Goal: Information Seeking & Learning: Find specific fact

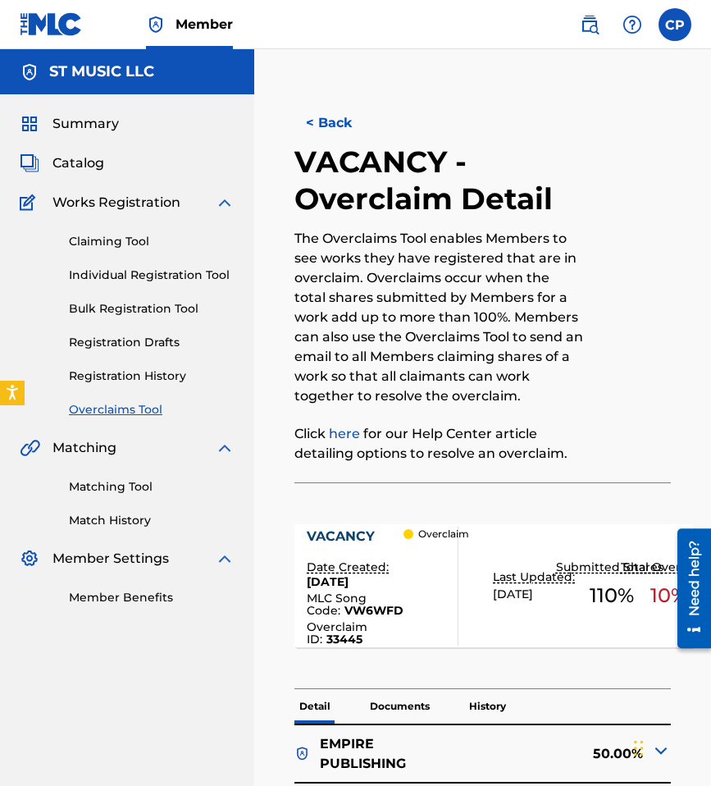
click at [531, 21] on img at bounding box center [590, 25] width 20 height 20
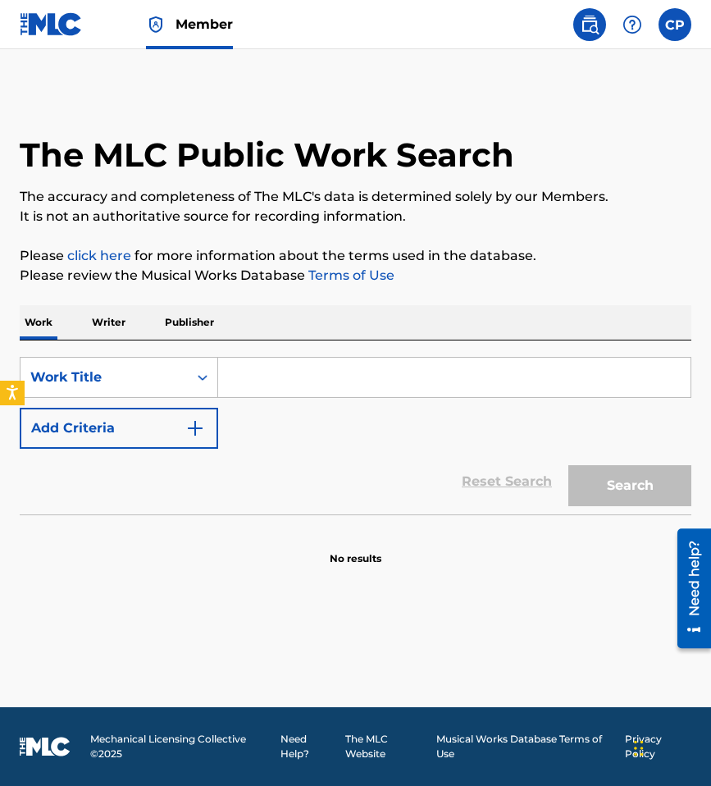
click at [142, 442] on button "Add Criteria" at bounding box center [119, 428] width 198 height 41
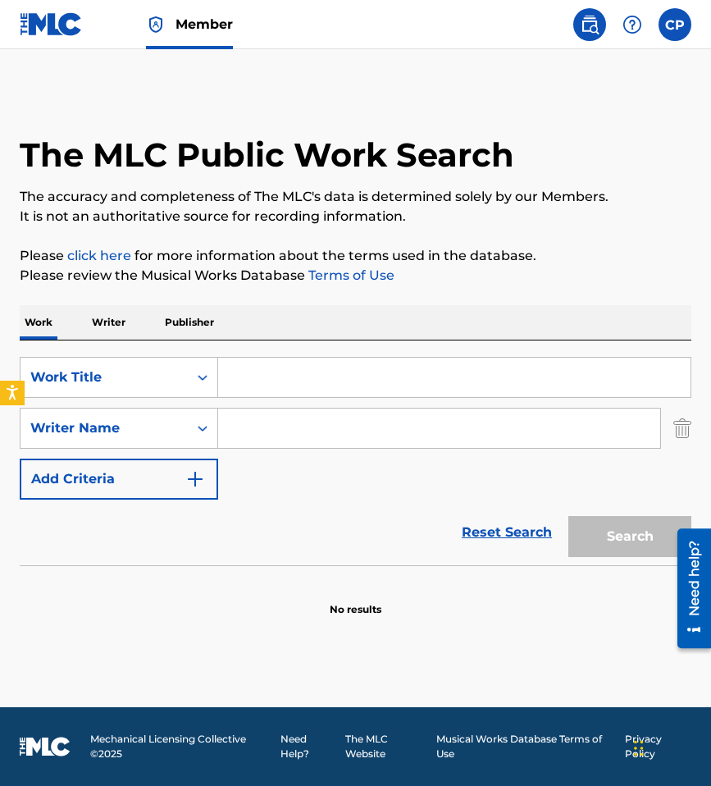
click at [260, 437] on input "Search Form" at bounding box center [439, 427] width 442 height 39
paste input "[PERSON_NAME]"
type input "[PERSON_NAME]"
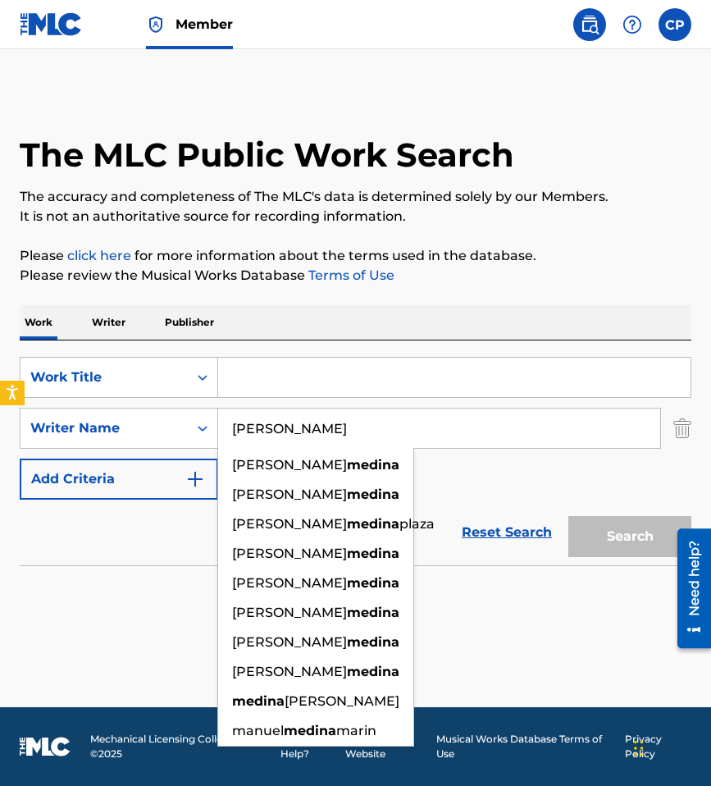
click at [262, 379] on input "Search Form" at bounding box center [454, 377] width 472 height 39
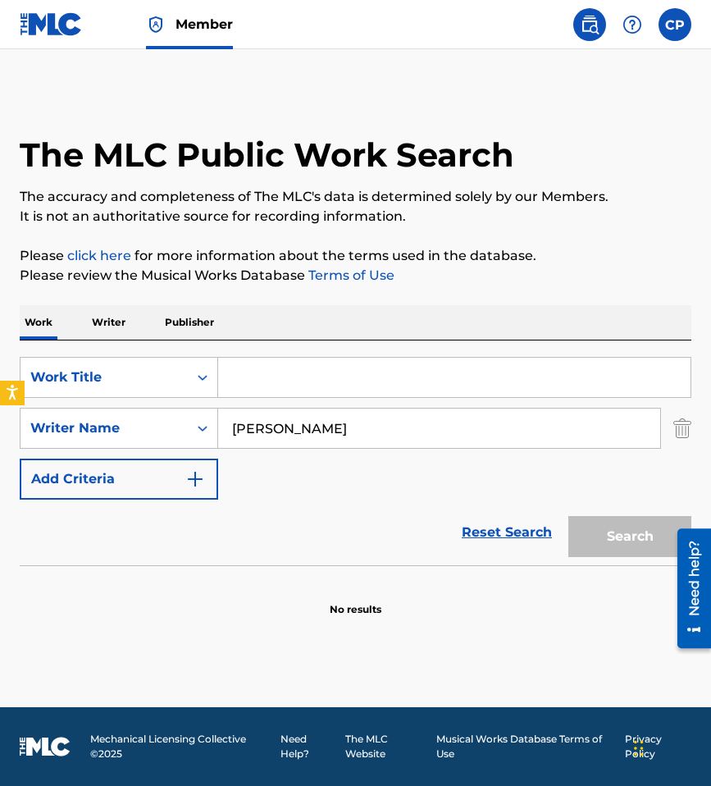
paste input "BESITO A BESITO"
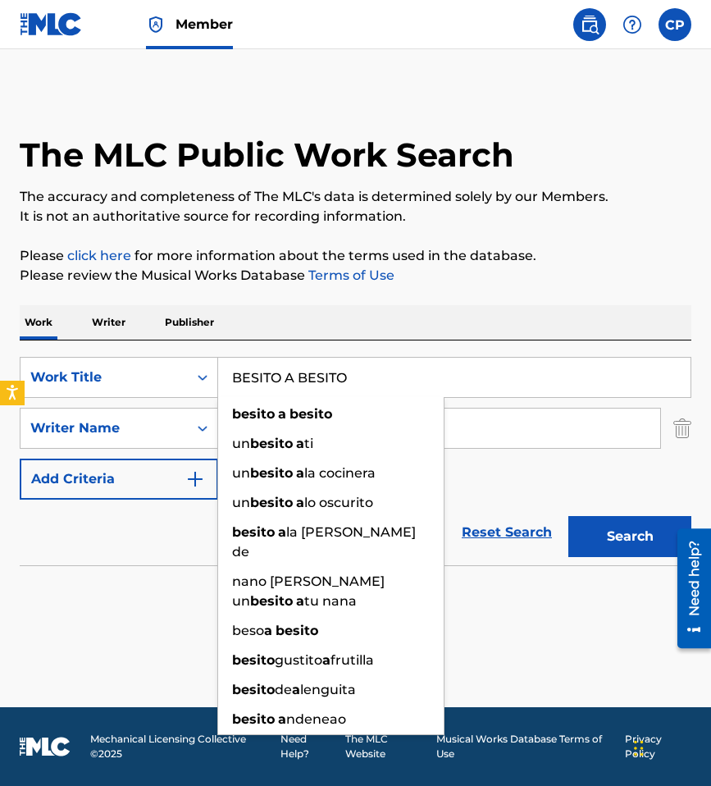
type input "BESITO A BESITO"
click at [531, 552] on button "Search" at bounding box center [629, 536] width 123 height 41
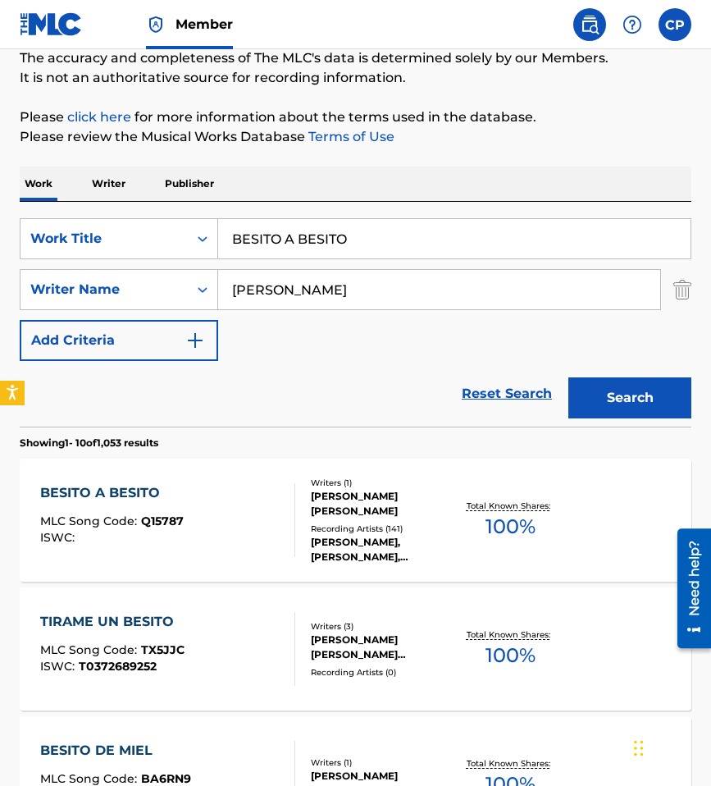
scroll to position [273, 0]
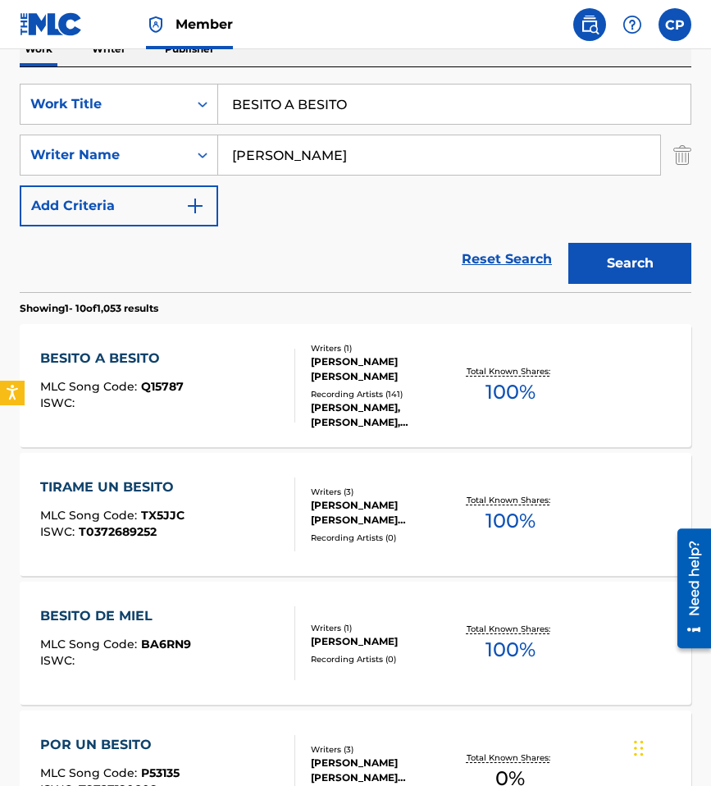
click at [254, 398] on div "BESITO A BESITO MLC Song Code : Q15787 ISWC :" at bounding box center [167, 386] width 255 height 74
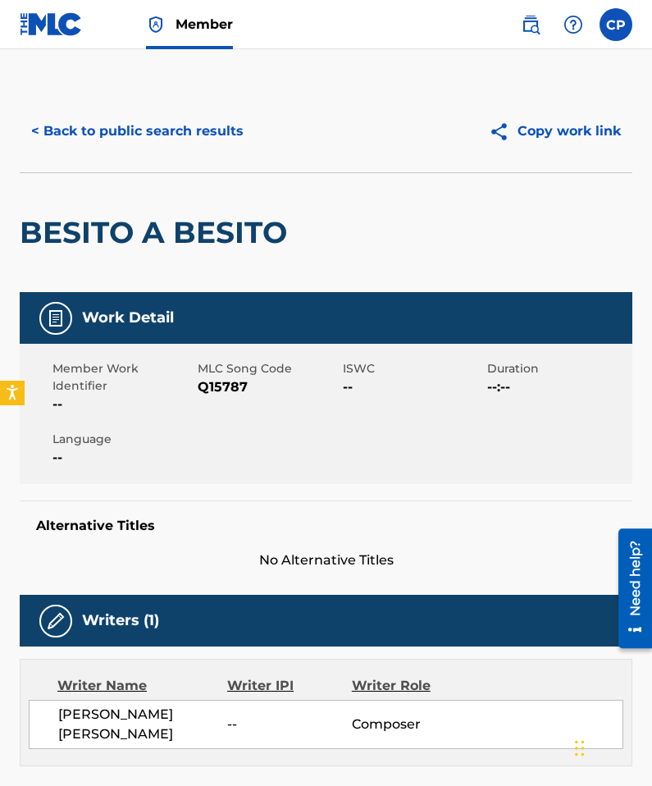
click at [229, 381] on span "Q15787" at bounding box center [268, 387] width 141 height 20
click at [226, 388] on span "Q15787" at bounding box center [268, 387] width 141 height 20
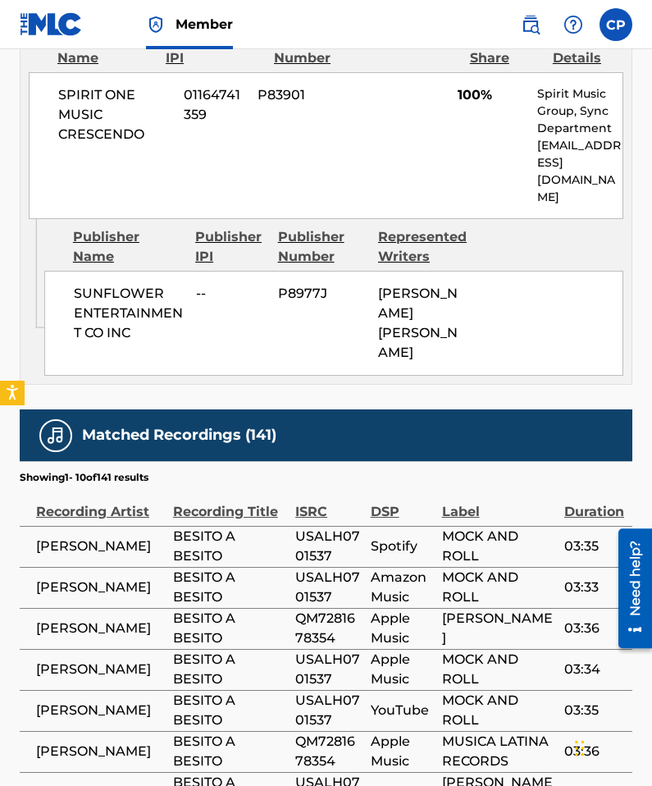
scroll to position [522, 0]
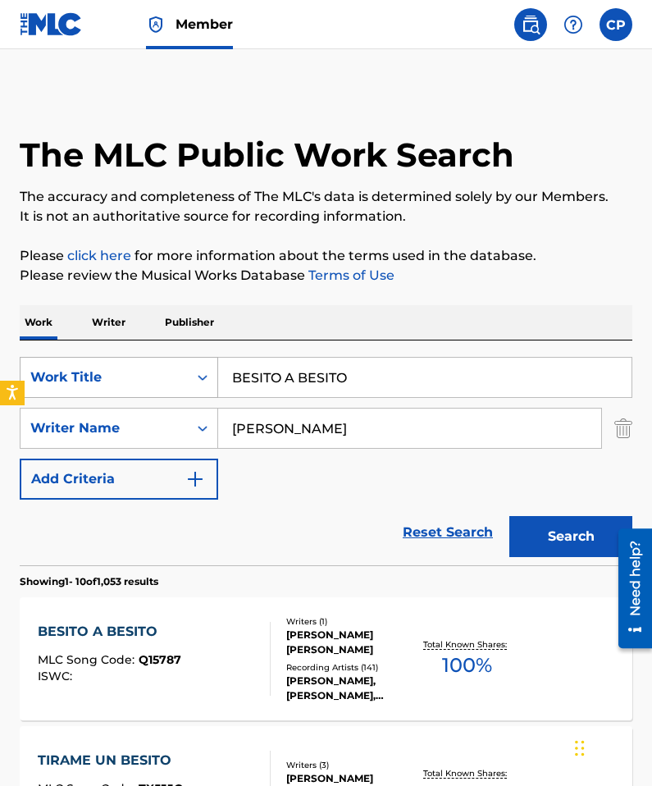
drag, startPoint x: 370, startPoint y: 369, endPoint x: 212, endPoint y: 367, distance: 157.5
click at [212, 367] on div "SearchWithCriteria8700b95a-160a-4125-ab2c-15197e55e88a Work Title BESITO A BESI…" at bounding box center [326, 377] width 613 height 41
paste input "ERES PASAD"
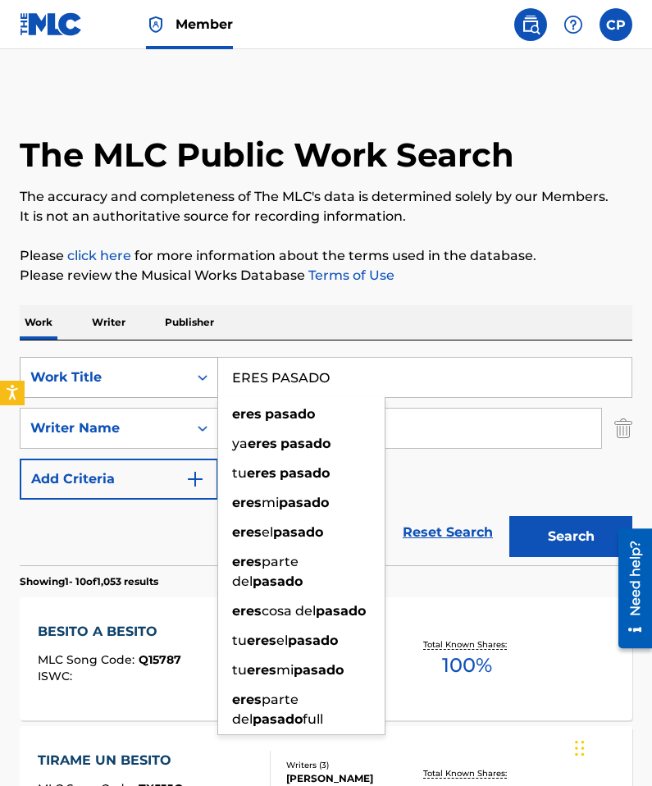
type input "ERES PASADO"
click at [509, 516] on button "Search" at bounding box center [570, 536] width 123 height 41
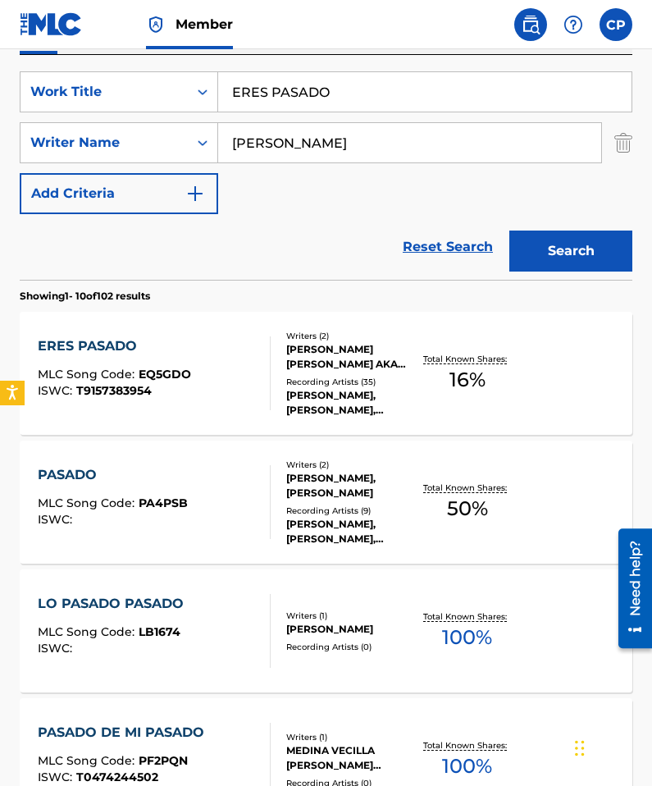
scroll to position [349, 0]
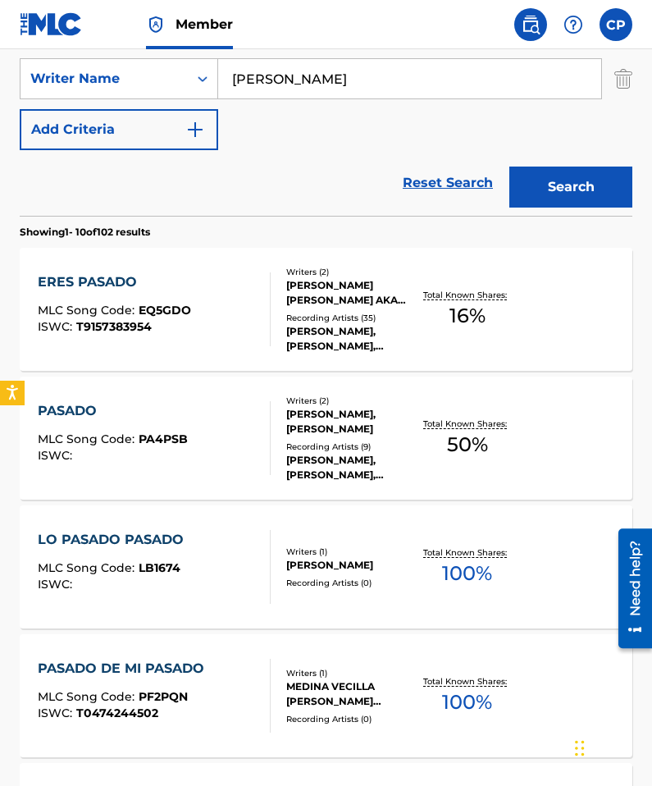
click at [209, 326] on div "ERES PASADO MLC Song Code : EQ5GDO ISWC : T9157383954" at bounding box center [154, 309] width 233 height 74
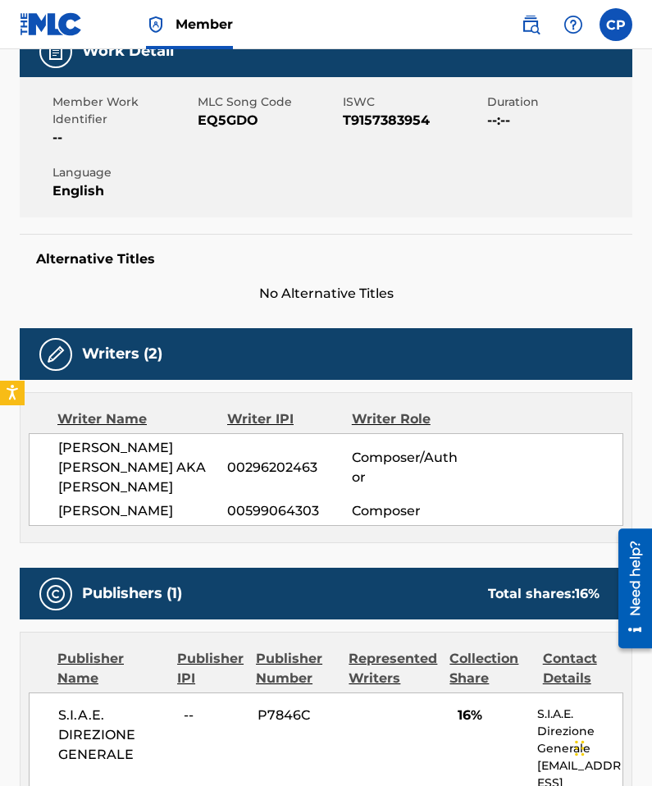
scroll to position [262, 0]
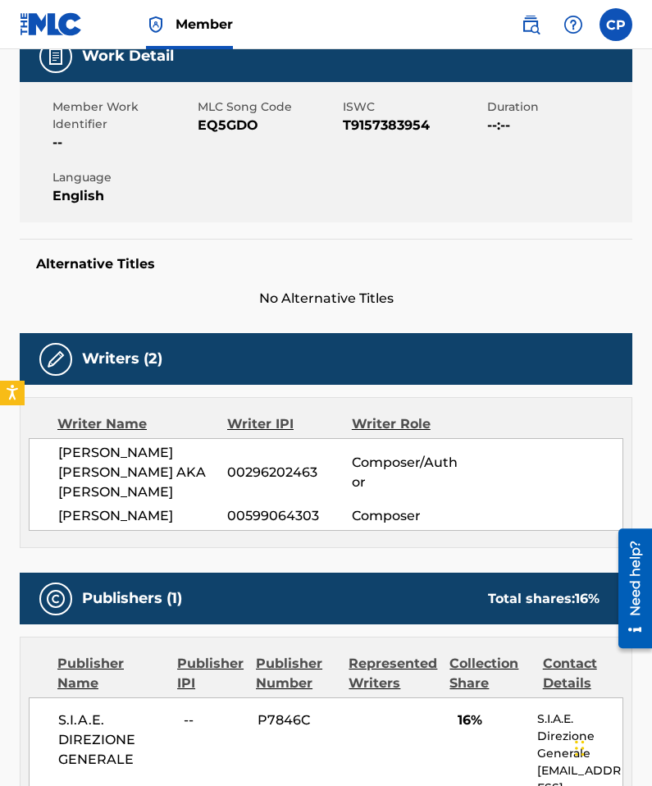
click at [207, 128] on span "EQ5GDO" at bounding box center [268, 126] width 141 height 20
copy span "EQ5GDO"
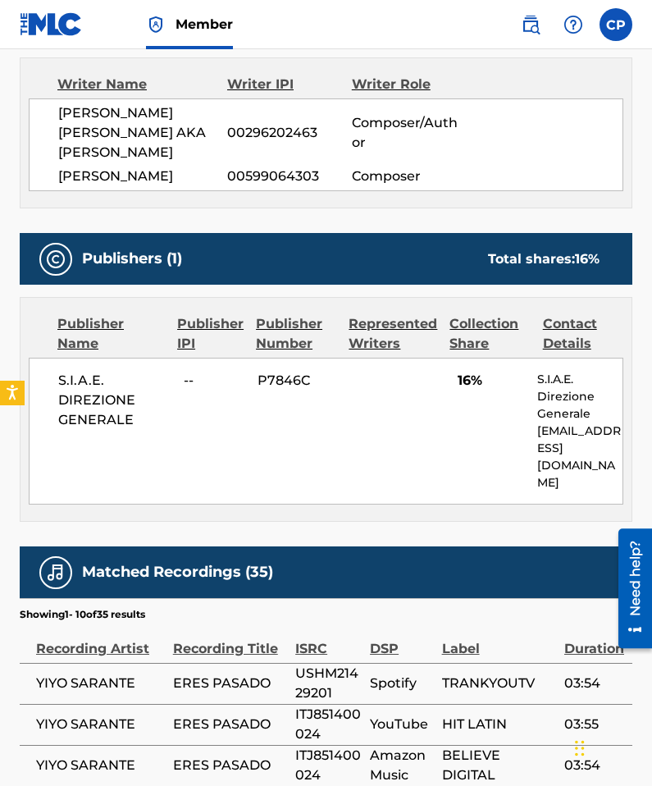
scroll to position [569, 0]
